Goal: Transaction & Acquisition: Book appointment/travel/reservation

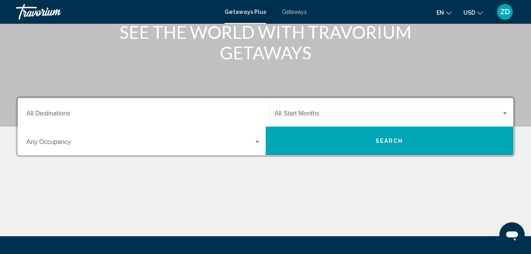
scroll to position [127, 0]
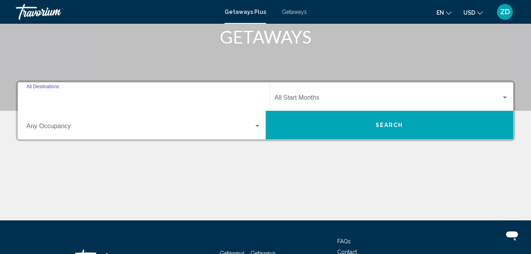
click at [63, 98] on input "Destination All Destinations" at bounding box center [144, 99] width 235 height 7
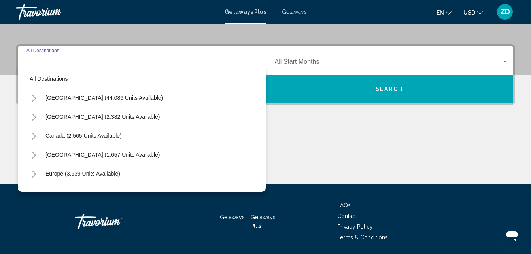
scroll to position [181, 0]
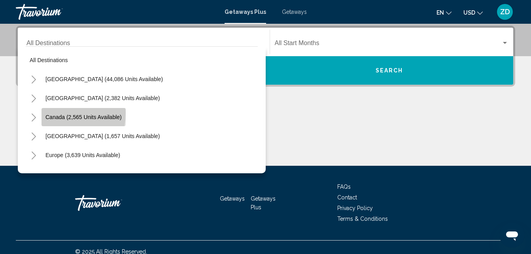
click at [56, 113] on button "Canada (2,565 units available)" at bounding box center [84, 117] width 84 height 18
type input "**********"
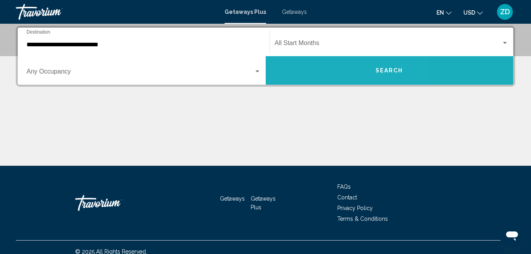
click at [320, 68] on button "Search" at bounding box center [390, 70] width 248 height 28
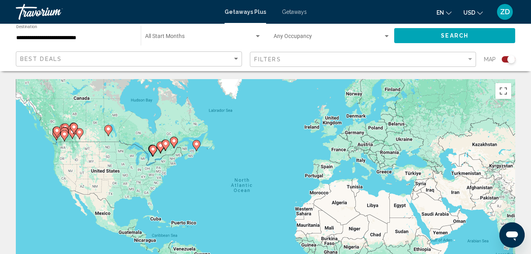
click at [59, 130] on image "Main content" at bounding box center [57, 130] width 5 height 5
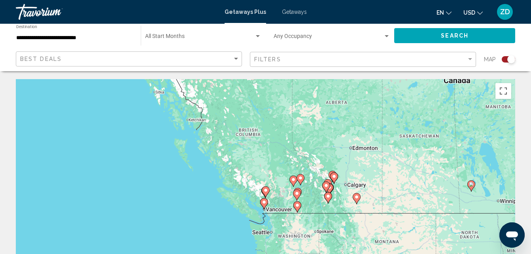
click at [326, 186] on image "Main content" at bounding box center [326, 185] width 5 height 5
type input "**********"
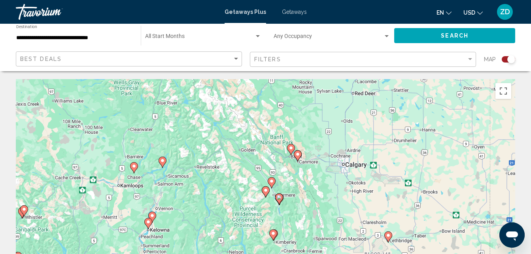
click at [271, 182] on image "Main content" at bounding box center [271, 181] width 5 height 5
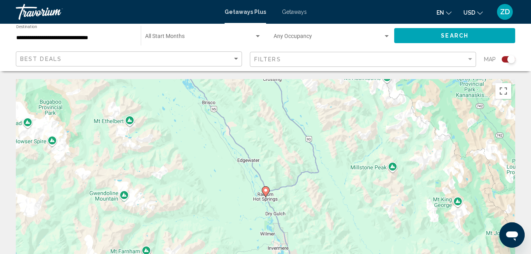
click at [266, 190] on image "Main content" at bounding box center [266, 190] width 5 height 5
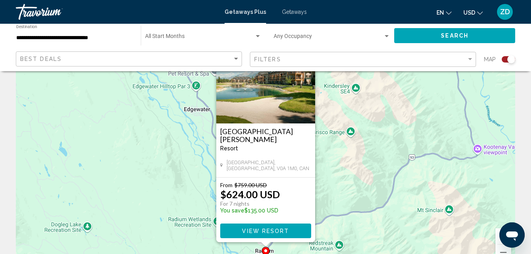
scroll to position [47, 0]
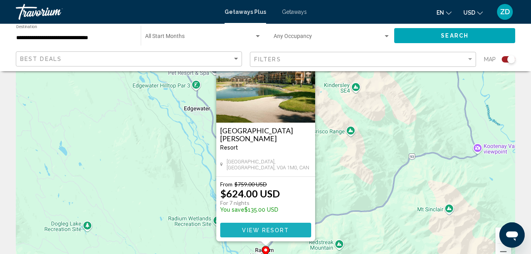
click at [271, 231] on span "View Resort" at bounding box center [265, 230] width 47 height 6
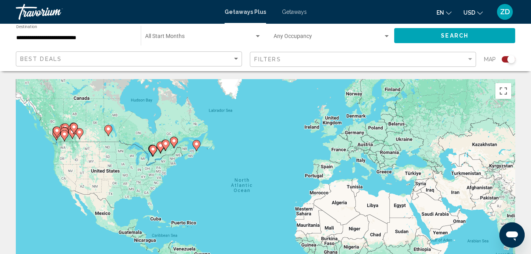
click at [66, 130] on gmp-advanced-marker "Main content" at bounding box center [65, 136] width 8 height 12
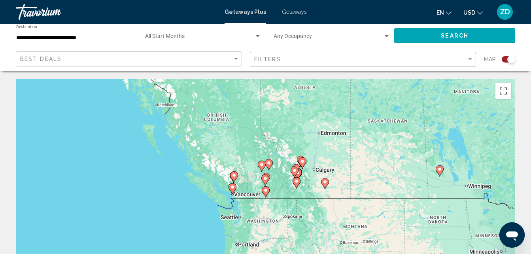
click at [296, 165] on icon "Main content" at bounding box center [295, 170] width 7 height 10
type input "**********"
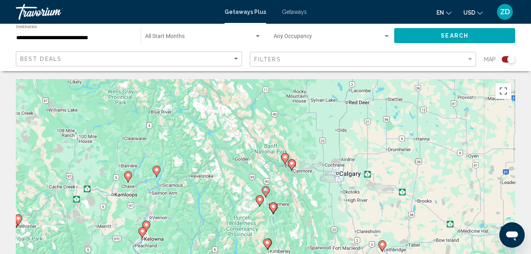
click at [265, 190] on image "Main content" at bounding box center [266, 190] width 5 height 5
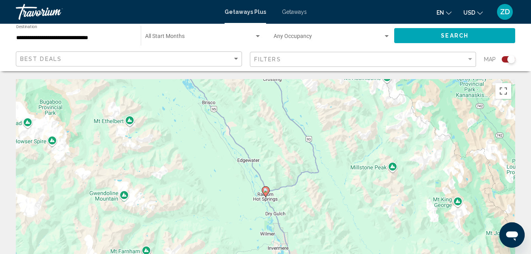
click at [265, 190] on image "Main content" at bounding box center [266, 190] width 5 height 5
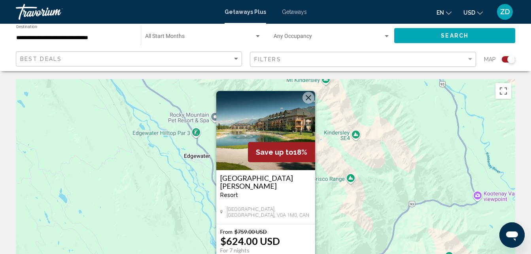
click at [292, 9] on span "Getaways" at bounding box center [294, 12] width 25 height 6
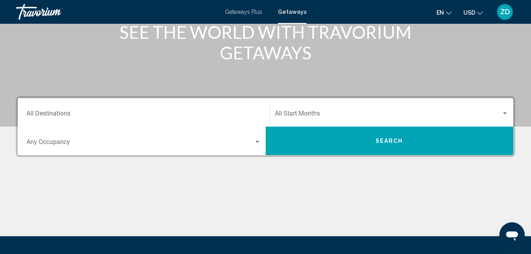
scroll to position [127, 0]
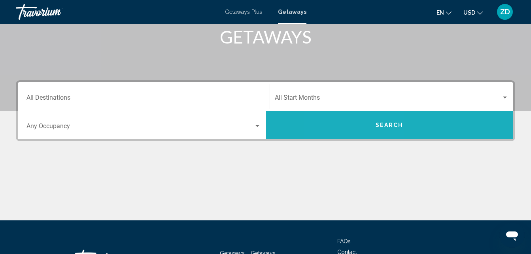
click at [359, 118] on button "Search" at bounding box center [390, 125] width 248 height 28
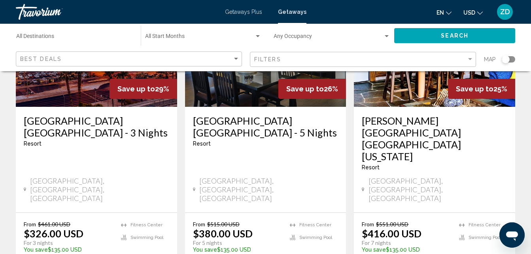
scroll to position [79, 0]
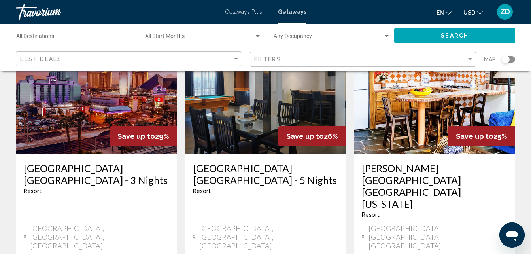
click at [238, 55] on div "Best Deals" at bounding box center [130, 59] width 220 height 15
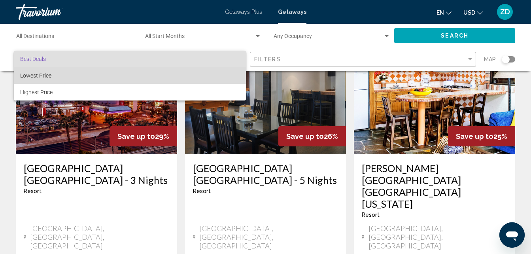
click at [226, 73] on span "Lowest Price" at bounding box center [130, 75] width 220 height 17
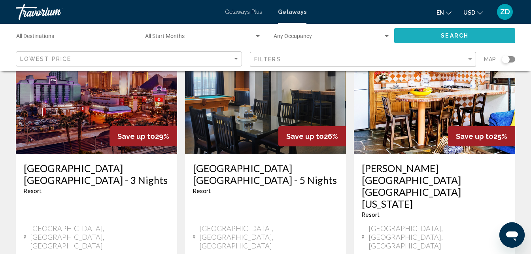
click at [435, 34] on button "Search" at bounding box center [455, 35] width 121 height 15
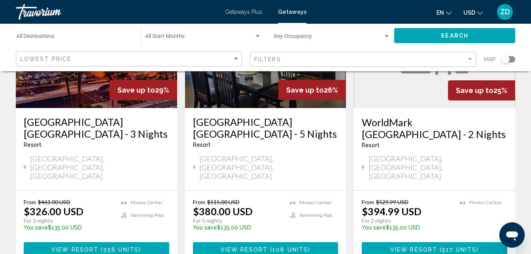
scroll to position [127, 0]
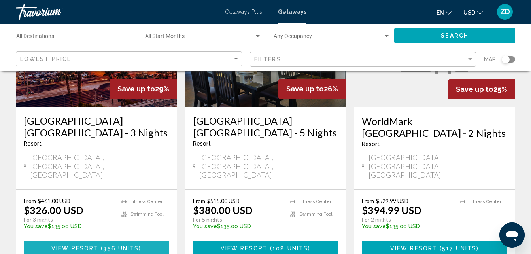
click at [119, 241] on button "View Resort ( 356 units )" at bounding box center [97, 248] width 146 height 15
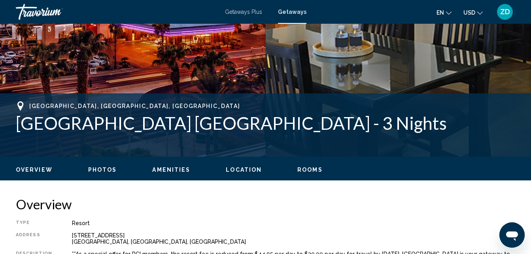
scroll to position [322, 0]
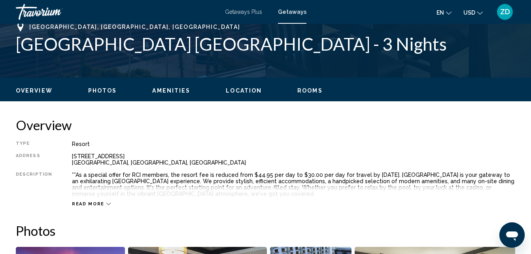
click at [88, 203] on span "Read more" at bounding box center [88, 203] width 32 height 5
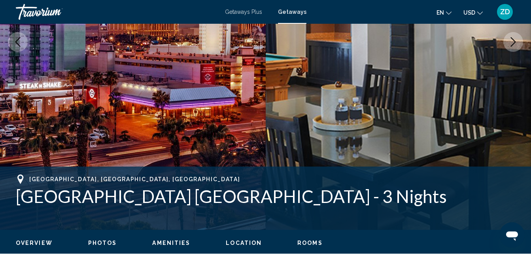
scroll to position [164, 0]
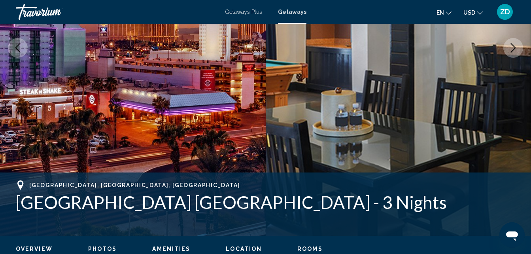
click at [296, 11] on span "Getaways" at bounding box center [292, 12] width 28 height 6
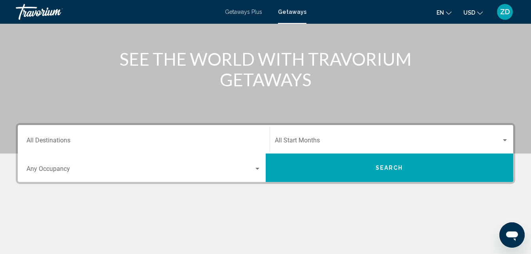
scroll to position [95, 0]
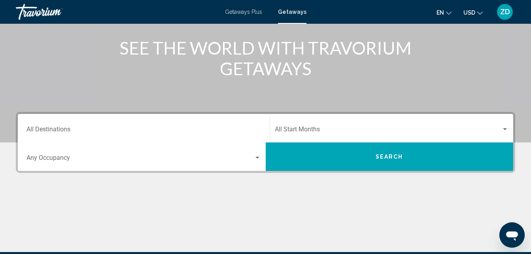
click at [93, 126] on div "Destination All Destinations" at bounding box center [144, 128] width 235 height 25
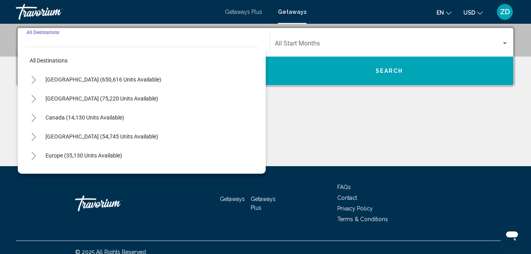
scroll to position [181, 0]
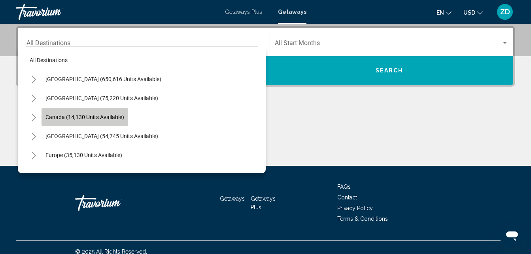
click at [69, 118] on span "Canada (14,130 units available)" at bounding box center [85, 117] width 79 height 6
type input "**********"
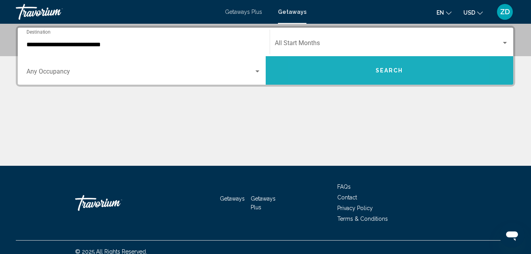
click at [351, 71] on button "Search" at bounding box center [390, 70] width 248 height 28
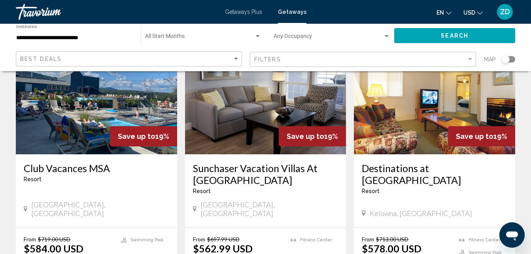
scroll to position [95, 0]
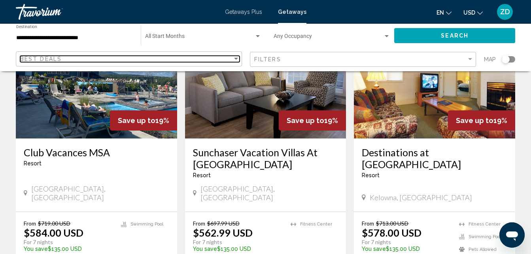
click at [238, 60] on div "Sort by" at bounding box center [236, 59] width 4 height 2
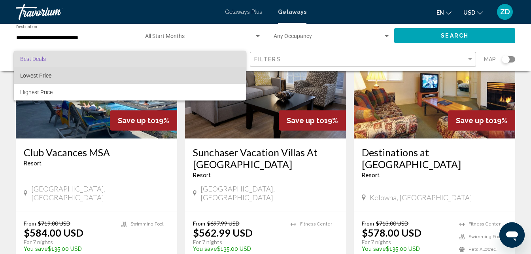
click at [213, 71] on span "Lowest Price" at bounding box center [130, 75] width 220 height 17
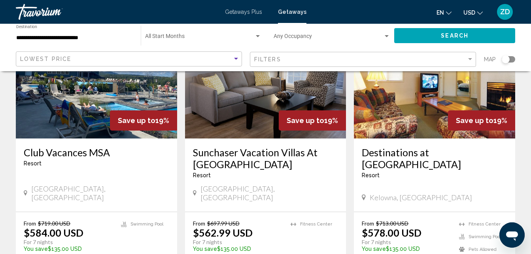
click at [419, 38] on button "Search" at bounding box center [455, 35] width 121 height 15
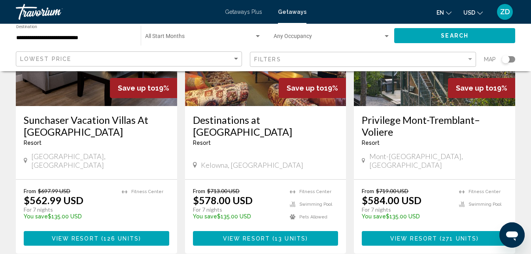
scroll to position [127, 0]
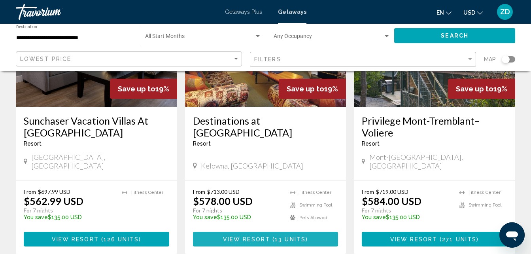
click at [243, 236] on span "View Resort ( 13 units )" at bounding box center [265, 239] width 85 height 6
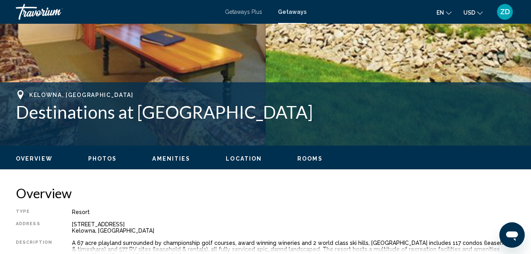
scroll to position [354, 0]
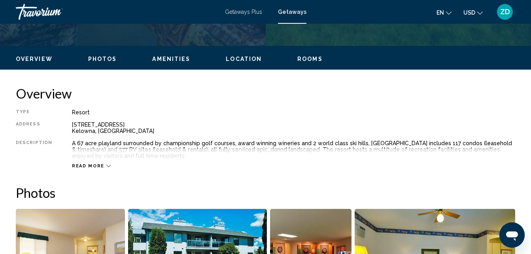
click at [88, 165] on span "Read more" at bounding box center [88, 165] width 32 height 5
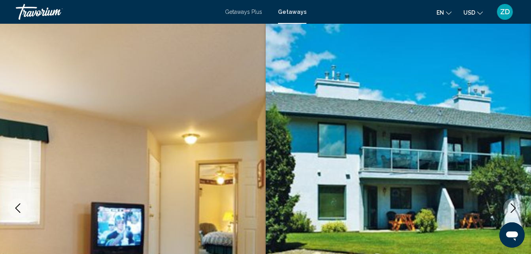
scroll to position [0, 0]
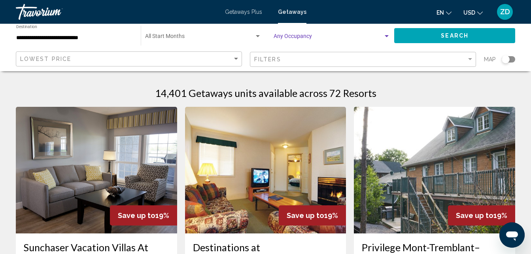
click at [387, 36] on div "Search widget" at bounding box center [387, 36] width 4 height 2
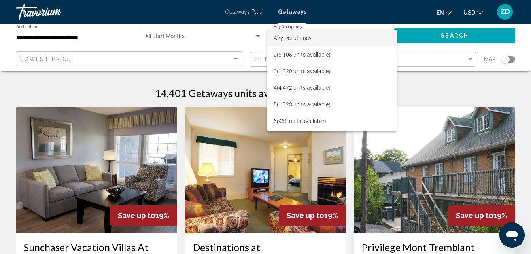
scroll to position [16, 0]
click at [318, 109] on span "6 (965 units available)" at bounding box center [332, 105] width 117 height 17
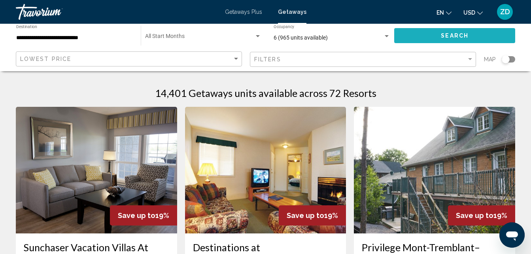
click at [413, 36] on button "Search" at bounding box center [455, 35] width 121 height 15
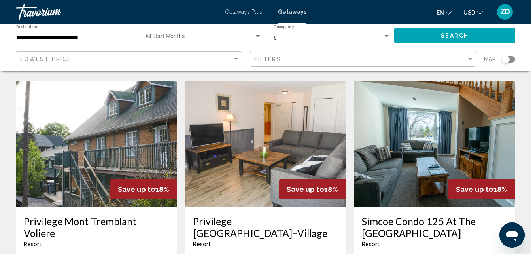
scroll to position [317, 0]
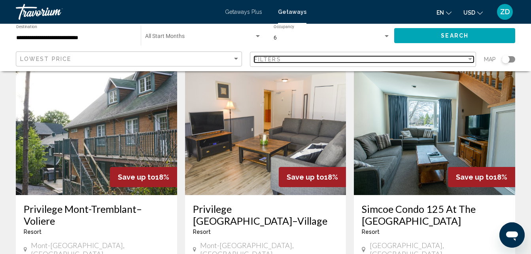
click at [389, 57] on div "Filters" at bounding box center [360, 59] width 213 height 6
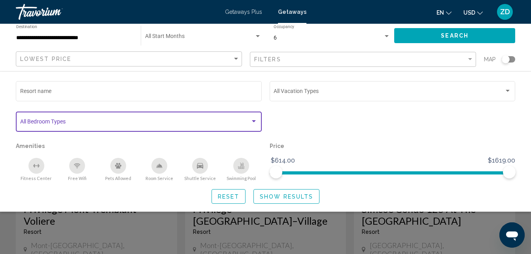
click at [254, 123] on div "Search widget" at bounding box center [254, 121] width 7 height 6
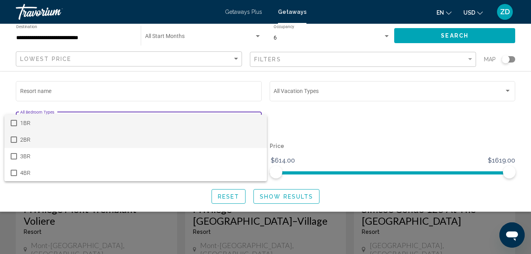
click at [110, 141] on span "2BR" at bounding box center [140, 139] width 241 height 17
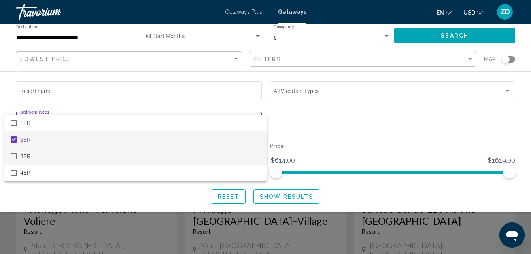
click at [14, 155] on mat-pseudo-checkbox at bounding box center [14, 156] width 6 height 6
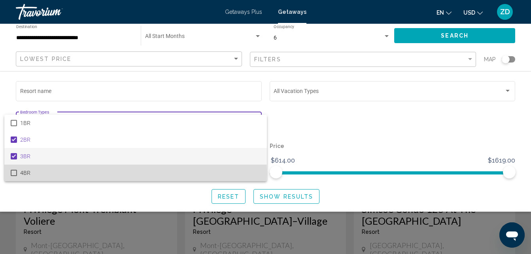
click at [11, 173] on mat-pseudo-checkbox at bounding box center [14, 173] width 6 height 6
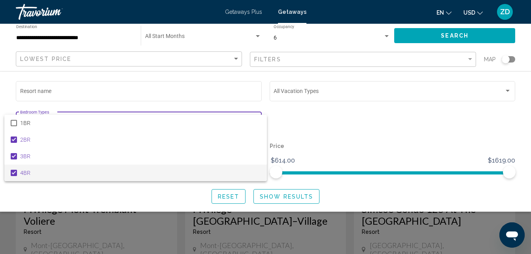
click at [271, 193] on div at bounding box center [265, 127] width 531 height 254
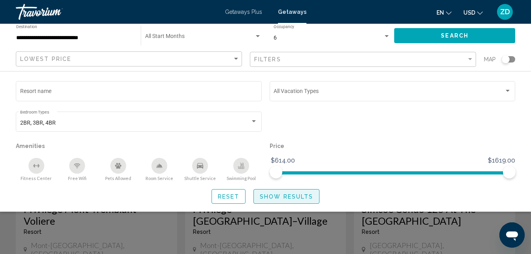
click at [271, 193] on span "Show Results" at bounding box center [286, 196] width 53 height 6
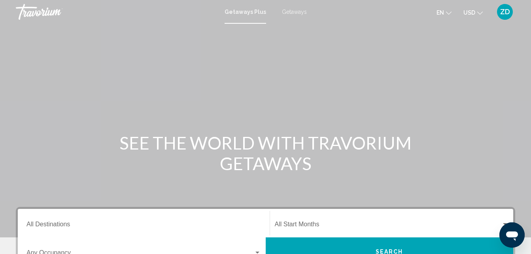
click at [298, 12] on span "Getaways" at bounding box center [294, 12] width 25 height 6
click at [157, 231] on div "Destination All Destinations" at bounding box center [144, 223] width 235 height 25
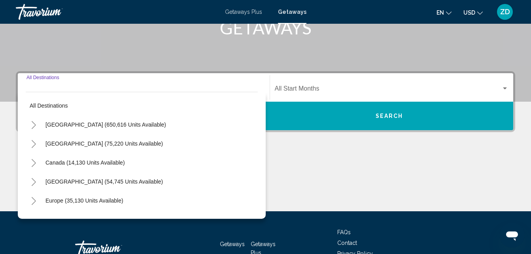
scroll to position [181, 0]
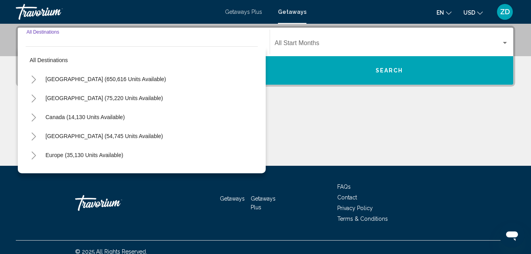
click at [36, 118] on icon "Toggle Canada (14,130 units available)" at bounding box center [34, 118] width 4 height 8
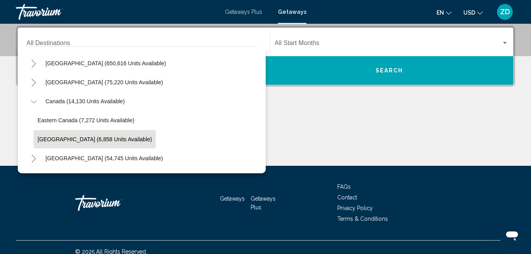
click at [112, 140] on span "[GEOGRAPHIC_DATA] (6,858 units available)" at bounding box center [95, 139] width 114 height 6
type input "**********"
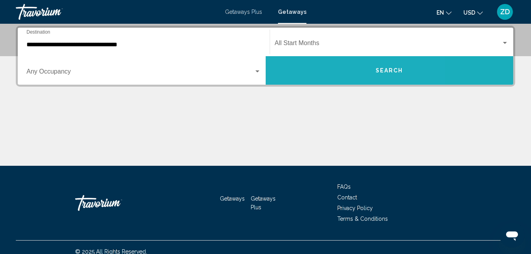
click at [329, 67] on button "Search" at bounding box center [390, 70] width 248 height 28
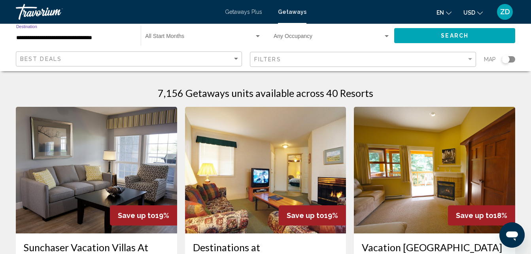
click at [102, 38] on input "**********" at bounding box center [74, 38] width 117 height 6
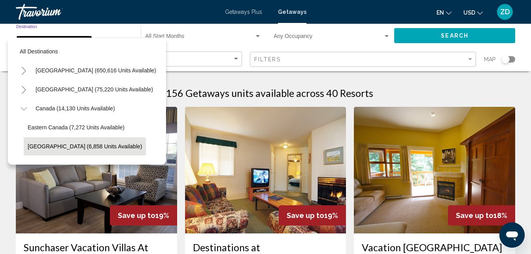
scroll to position [50, 0]
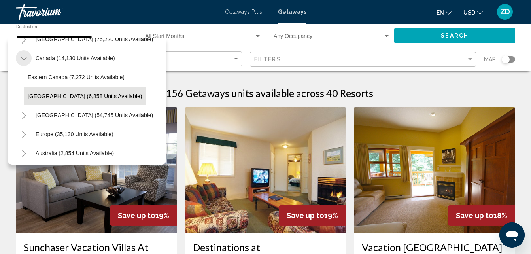
click at [23, 59] on icon "Toggle Canada (14,130 units available)" at bounding box center [24, 59] width 6 height 8
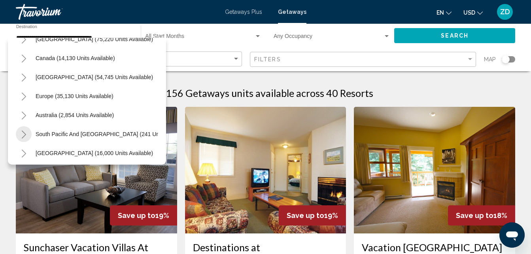
click at [23, 134] on icon "Toggle South Pacific and Oceania (241 units available)" at bounding box center [24, 135] width 6 height 8
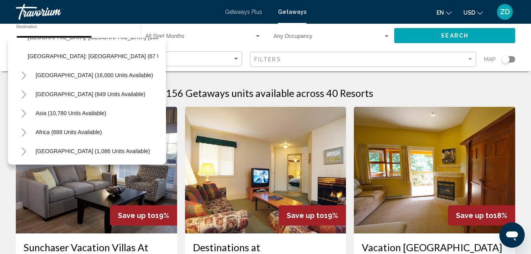
scroll to position [172, 0]
click at [24, 110] on icon "Toggle Asia (10,780 units available)" at bounding box center [24, 114] width 4 height 8
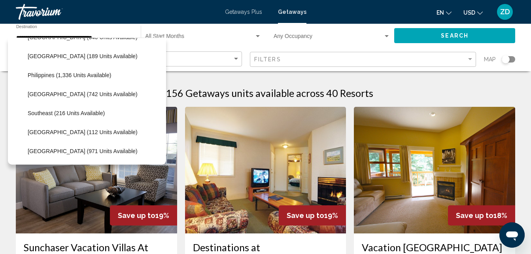
scroll to position [382, 0]
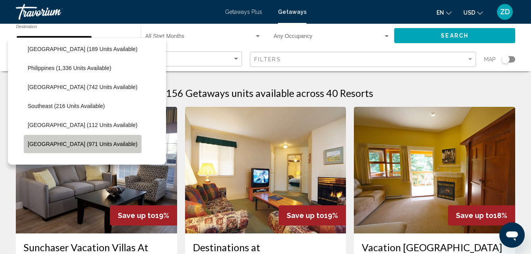
click at [84, 146] on span "[GEOGRAPHIC_DATA] (971 units available)" at bounding box center [83, 144] width 110 height 6
type input "**********"
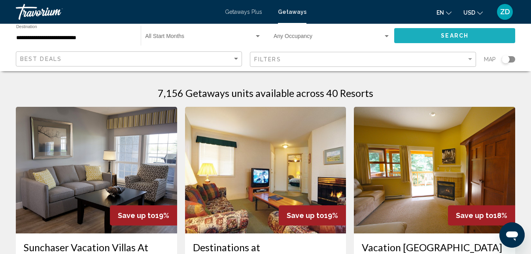
click at [440, 33] on button "Search" at bounding box center [455, 35] width 121 height 15
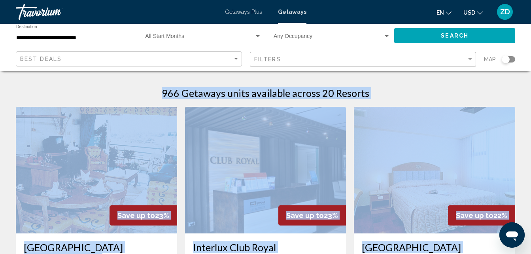
click at [417, 91] on div "966 Getaways units available across 20 Resorts" at bounding box center [266, 93] width 500 height 12
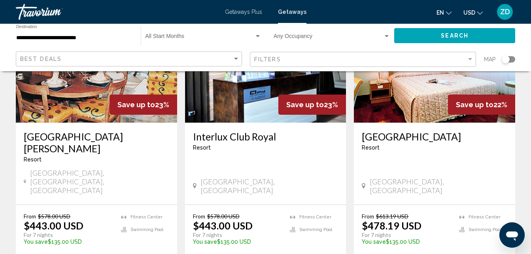
scroll to position [127, 0]
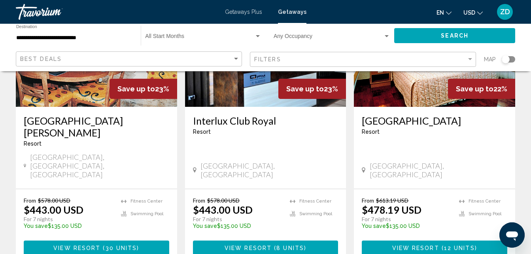
click at [99, 241] on button "View Resort ( 30 units )" at bounding box center [97, 248] width 146 height 15
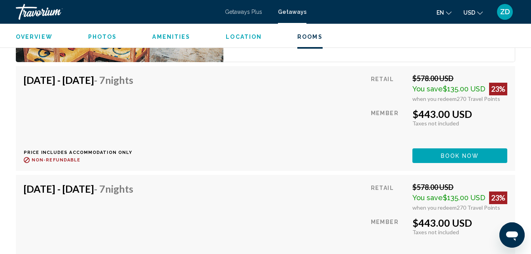
scroll to position [1367, 0]
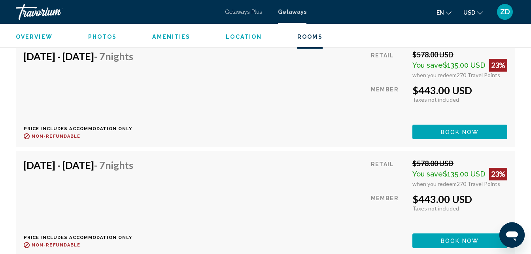
click at [455, 130] on span "Book now" at bounding box center [460, 132] width 38 height 6
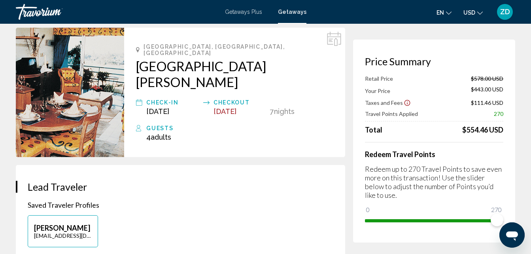
scroll to position [16, 0]
